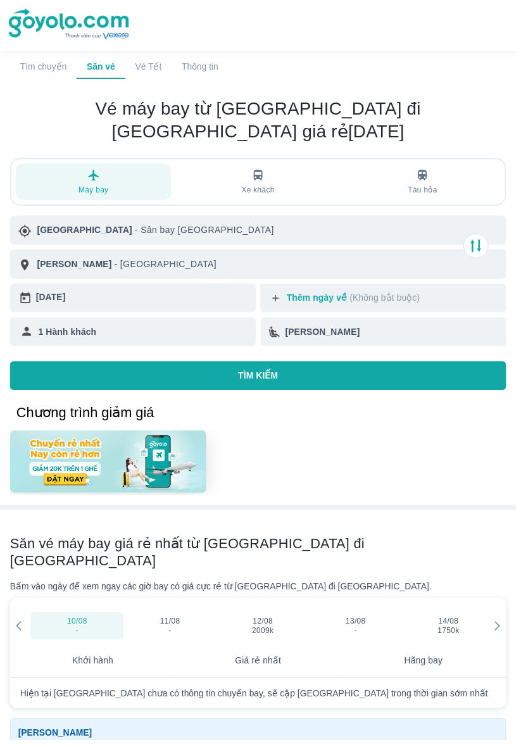
click at [127, 291] on div "[DATE]" at bounding box center [144, 300] width 217 height 18
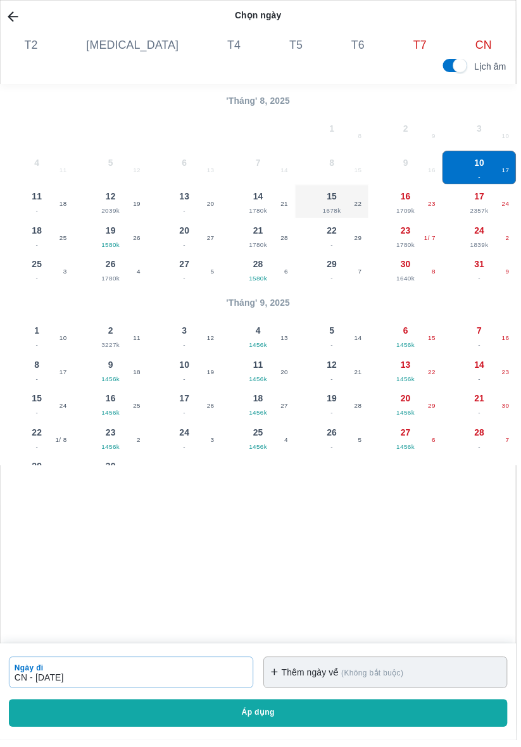
click at [340, 200] on span "15" at bounding box center [335, 198] width 10 height 13
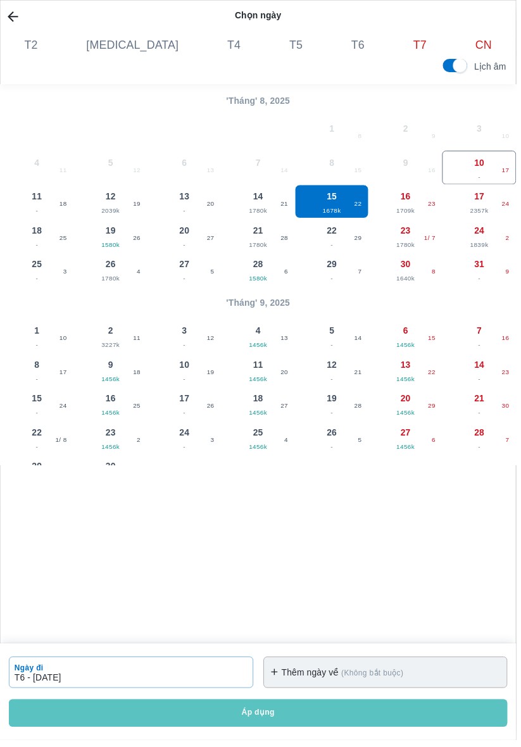
click at [263, 734] on button "Áp dụng" at bounding box center [260, 720] width 503 height 28
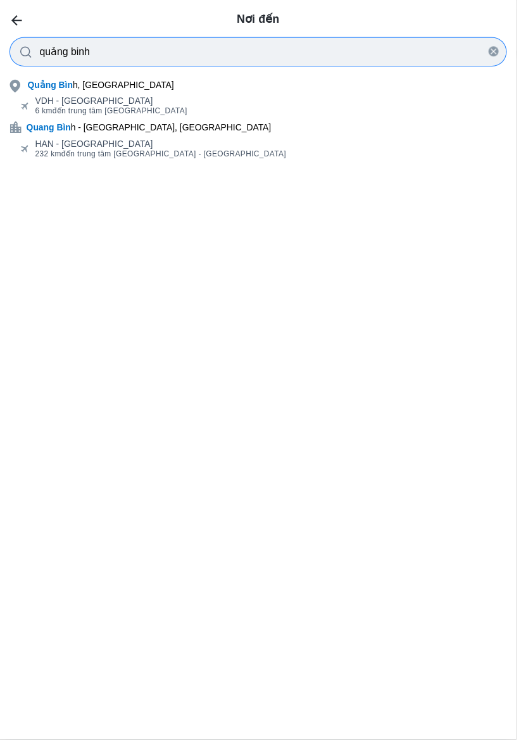
type input "quảng bình"
click at [137, 94] on div "VDH - [GEOGRAPHIC_DATA] 6 km đến trung tâm [GEOGRAPHIC_DATA]" at bounding box center [260, 106] width 521 height 25
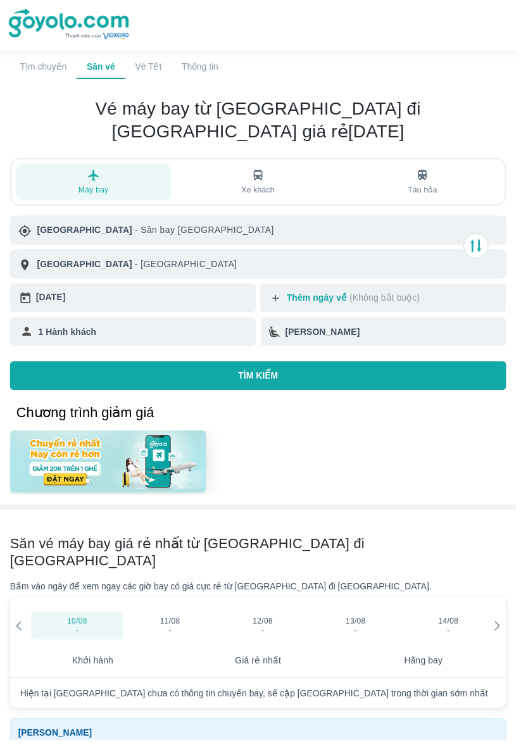
click at [281, 365] on button "TÌM KIẾM" at bounding box center [260, 379] width 501 height 29
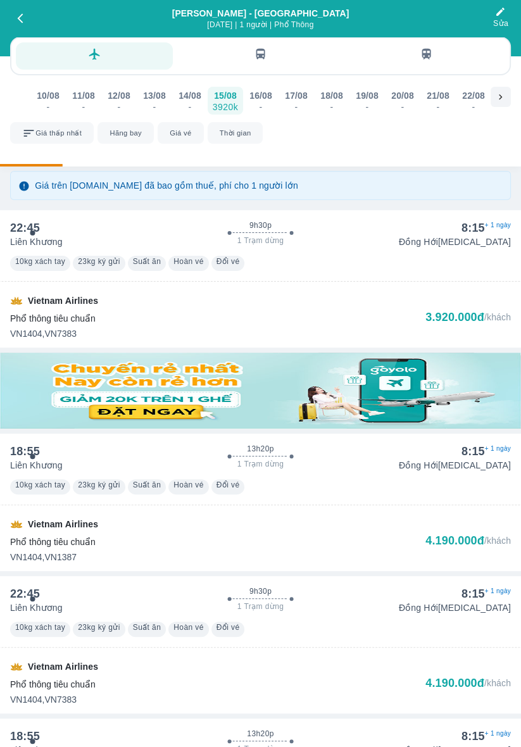
click at [52, 129] on span "Giá thấp nhất" at bounding box center [58, 133] width 46 height 9
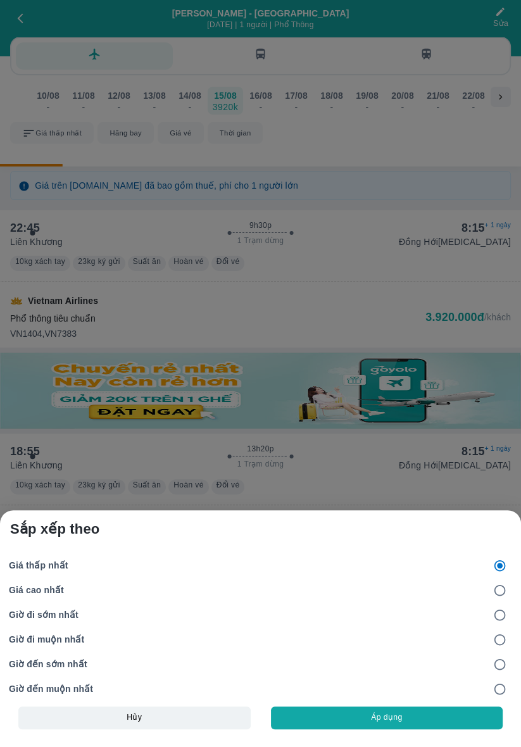
click at [390, 727] on button "Áp dụng" at bounding box center [387, 718] width 232 height 23
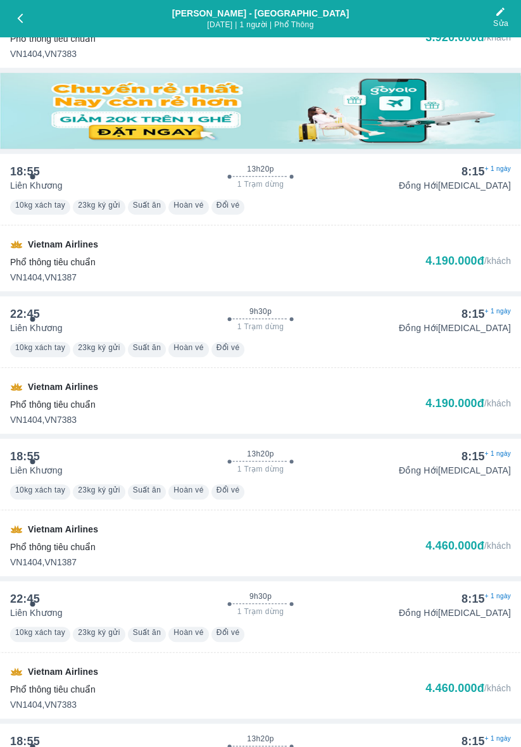
scroll to position [281, 0]
